Goal: Transaction & Acquisition: Purchase product/service

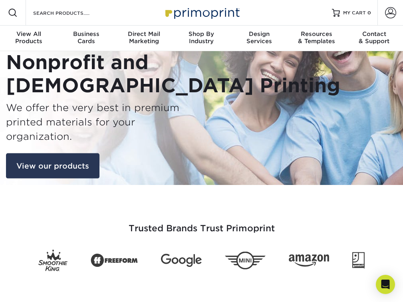
click at [68, 163] on link "View our products" at bounding box center [52, 166] width 93 height 26
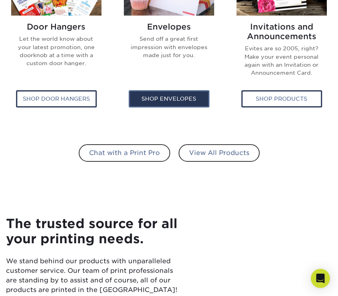
scroll to position [553, 0]
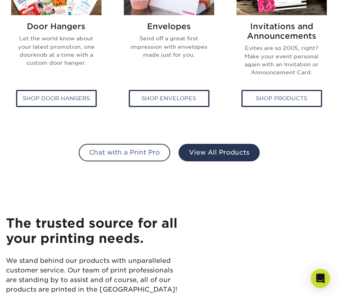
click at [195, 144] on link "View All Products" at bounding box center [219, 153] width 81 height 18
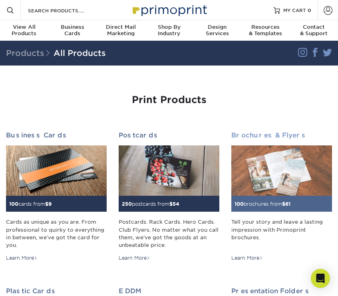
click at [268, 169] on img at bounding box center [281, 170] width 101 height 50
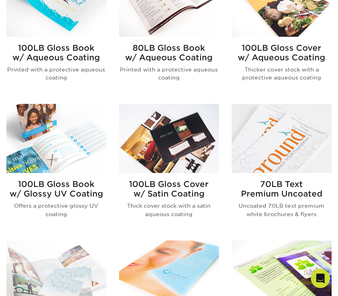
scroll to position [307, 0]
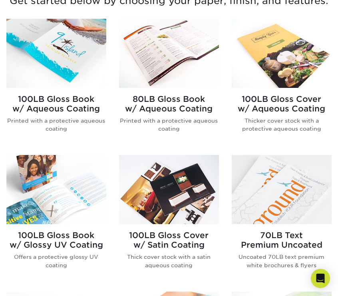
click at [182, 65] on img at bounding box center [169, 53] width 100 height 69
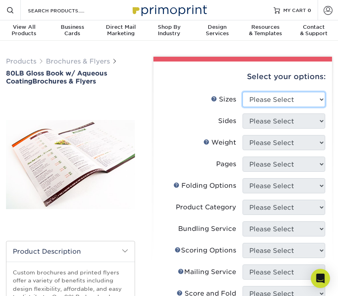
click at [277, 101] on select "Please Select 3.67" x 8.5" 3.67" x 8.5" 4" x 6" 4" x 8.5" 4" x 9" 4" x 11" 4" x…" at bounding box center [284, 99] width 83 height 15
select select "8.50x11.00"
click at [243, 92] on select "Please Select 3.67" x 8.5" 3.67" x 8.5" 4" x 6" 4" x 8.5" 4" x 9" 4" x 11" 4" x…" at bounding box center [284, 99] width 83 height 15
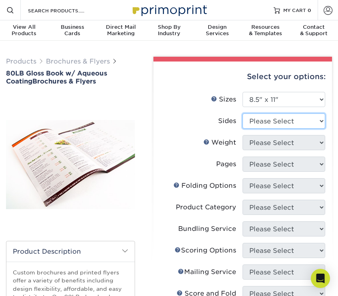
click at [263, 124] on select "Please Select Print Both Sides Print Front Only" at bounding box center [284, 120] width 83 height 15
select select "13abbda7-1d64-4f25-8bb2-c179b224825d"
click at [243, 113] on select "Please Select Print Both Sides Print Front Only" at bounding box center [284, 120] width 83 height 15
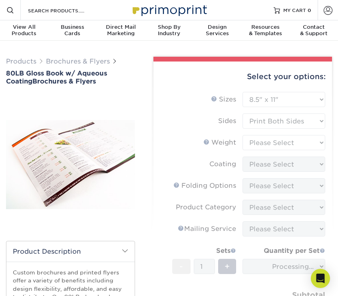
click at [262, 140] on form "Sizes Help Sizes Please Select 3.67" x 8.5" 3.67" x 8.5" 4" x 6" 4" x 8.5" 4" x…" at bounding box center [243, 217] width 166 height 251
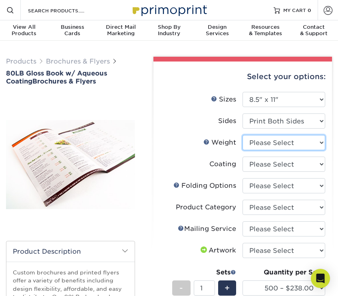
click at [257, 141] on select "Please Select 80LB" at bounding box center [284, 142] width 83 height 15
select select "80LB"
click at [243, 135] on select "Please Select 80LB" at bounding box center [284, 142] width 83 height 15
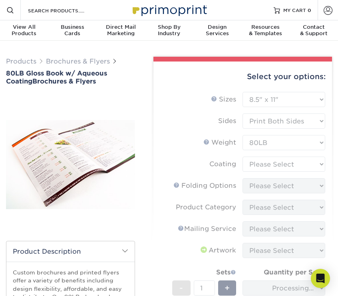
click at [256, 161] on form "Sizes Help Sizes Please Select 3.67" x 8.5" 3.67" x 8.5" 4" x 6" 4" x 8.5" 4" x…" at bounding box center [243, 228] width 166 height 272
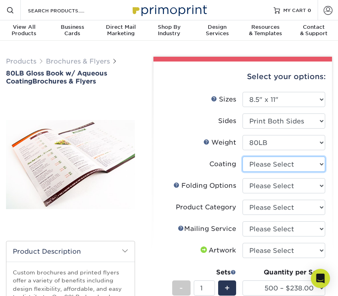
click at [257, 163] on select at bounding box center [284, 164] width 83 height 15
select select "d41dab50-ff65-4f4f-bb17-2afe4d36ae33"
click at [243, 157] on select at bounding box center [284, 164] width 83 height 15
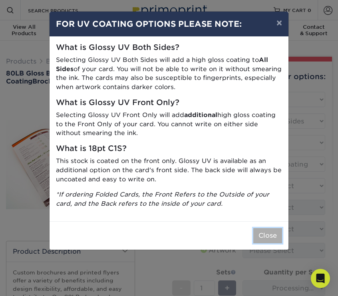
click at [266, 237] on button "Close" at bounding box center [267, 235] width 29 height 15
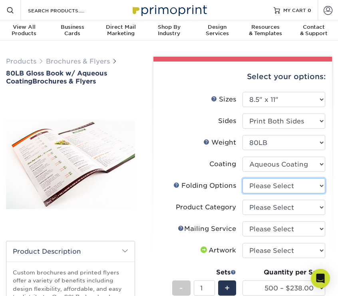
click at [276, 185] on select "Please Select FLAT - No Folding Accordion Fold Half-Fold (Vertical) Half-Fold (…" at bounding box center [284, 185] width 83 height 15
click at [264, 187] on select "Please Select FLAT - No Folding Accordion Fold Half-Fold (Vertical) Half-Fold (…" at bounding box center [284, 185] width 83 height 15
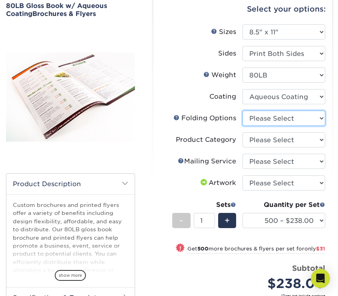
scroll to position [69, 0]
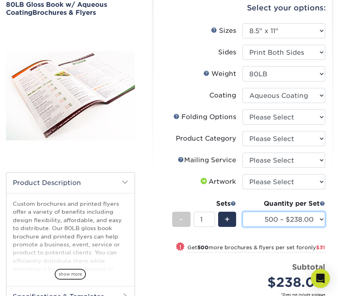
click at [260, 219] on select "500 – $238.00 1000 – $269.00 2000 – $314.00 2500 – $392.00 3000 – $491.00 4000 …" at bounding box center [284, 219] width 83 height 15
click at [243, 212] on select "500 – $238.00 1000 – $269.00 2000 – $314.00 2500 – $392.00 3000 – $491.00 4000 …" at bounding box center [284, 219] width 83 height 15
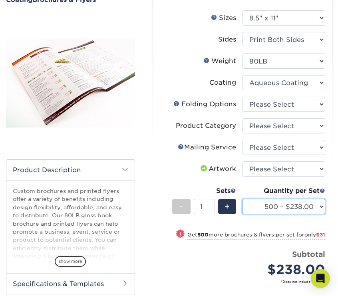
scroll to position [71, 0]
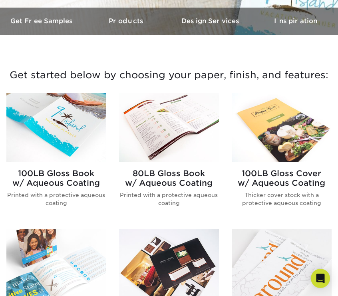
scroll to position [234, 0]
